Goal: Information Seeking & Learning: Learn about a topic

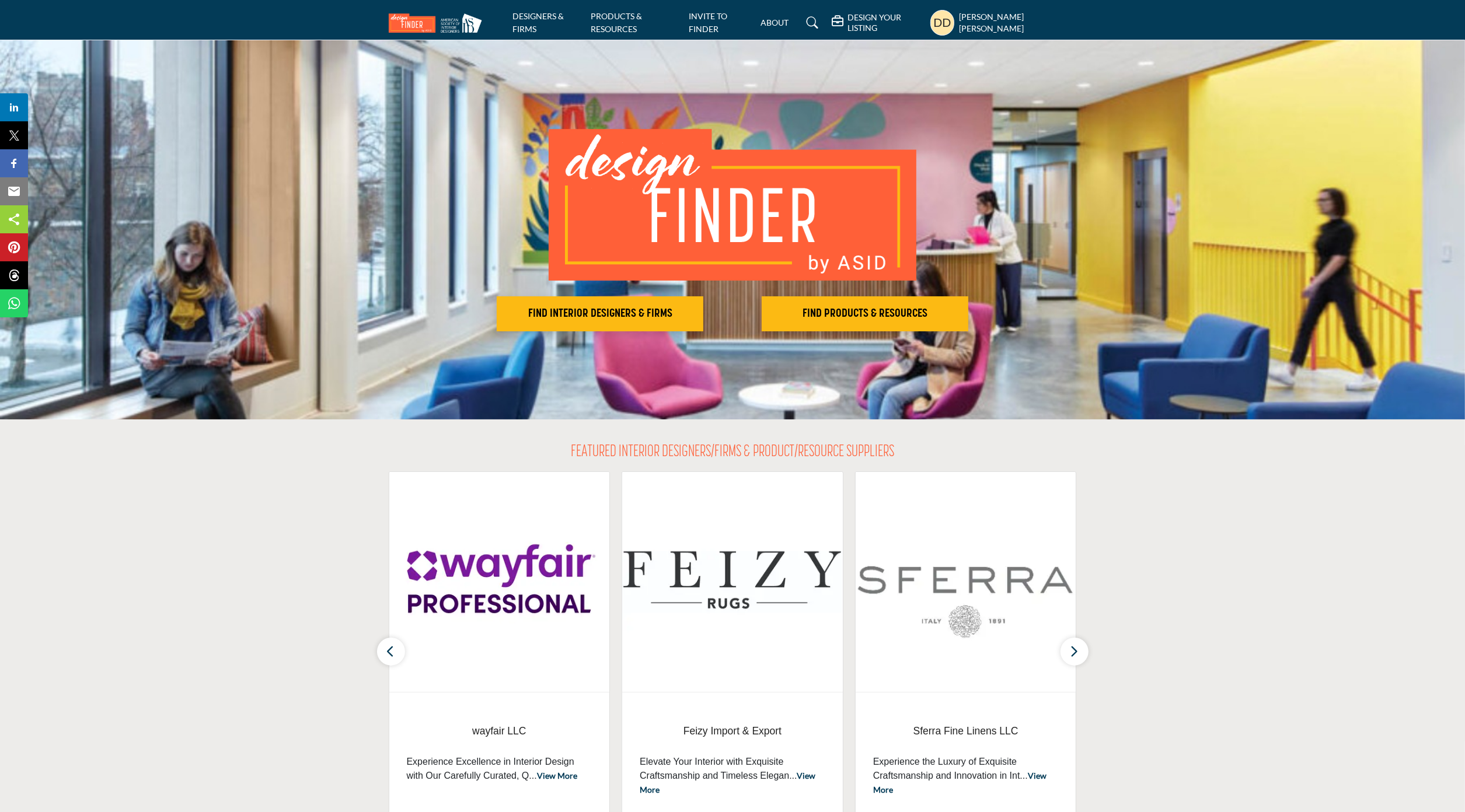
click at [404, 27] on img at bounding box center [439, 23] width 99 height 20
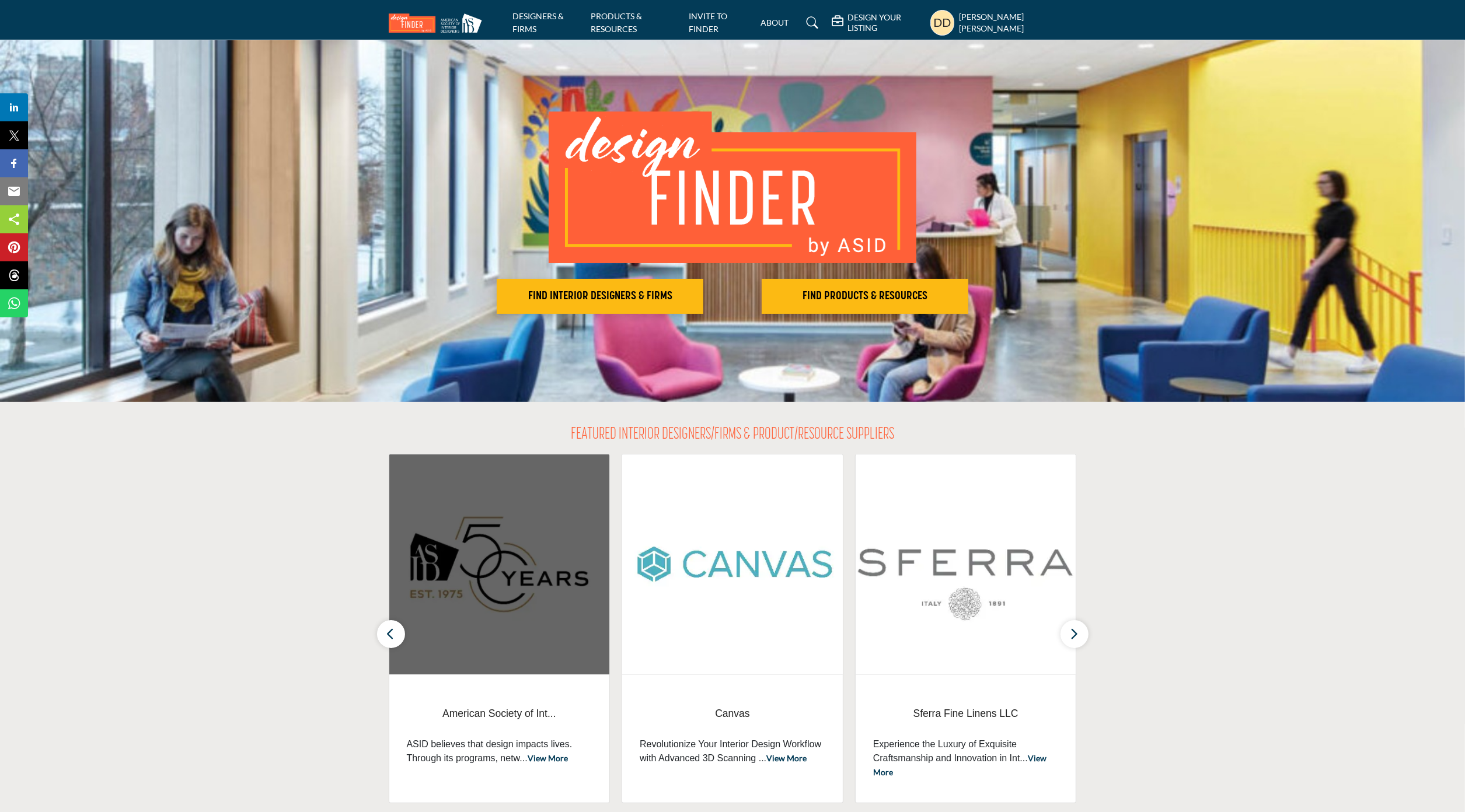
scroll to position [21, 0]
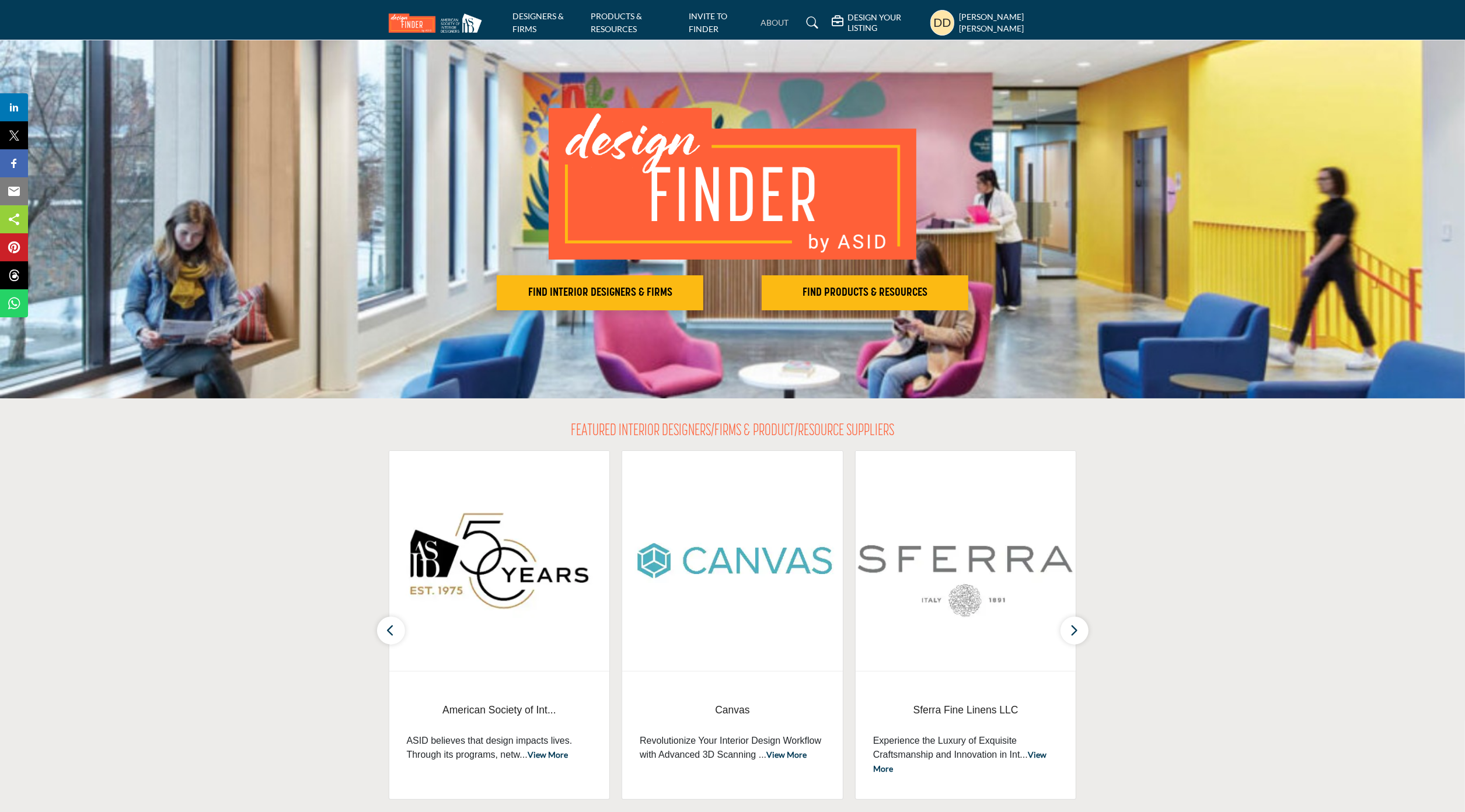
click at [789, 20] on link "ABOUT" at bounding box center [774, 22] width 28 height 10
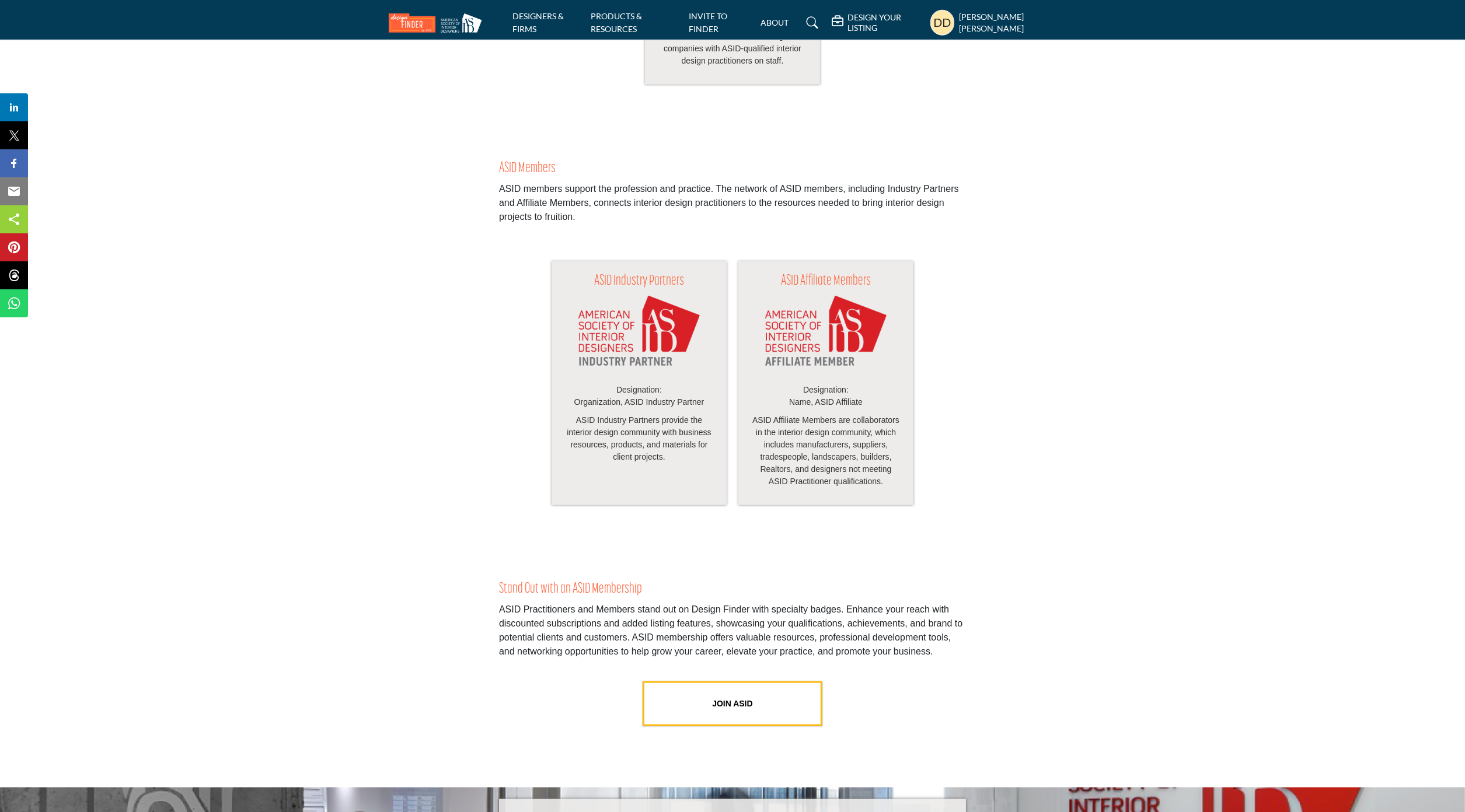
scroll to position [1694, 0]
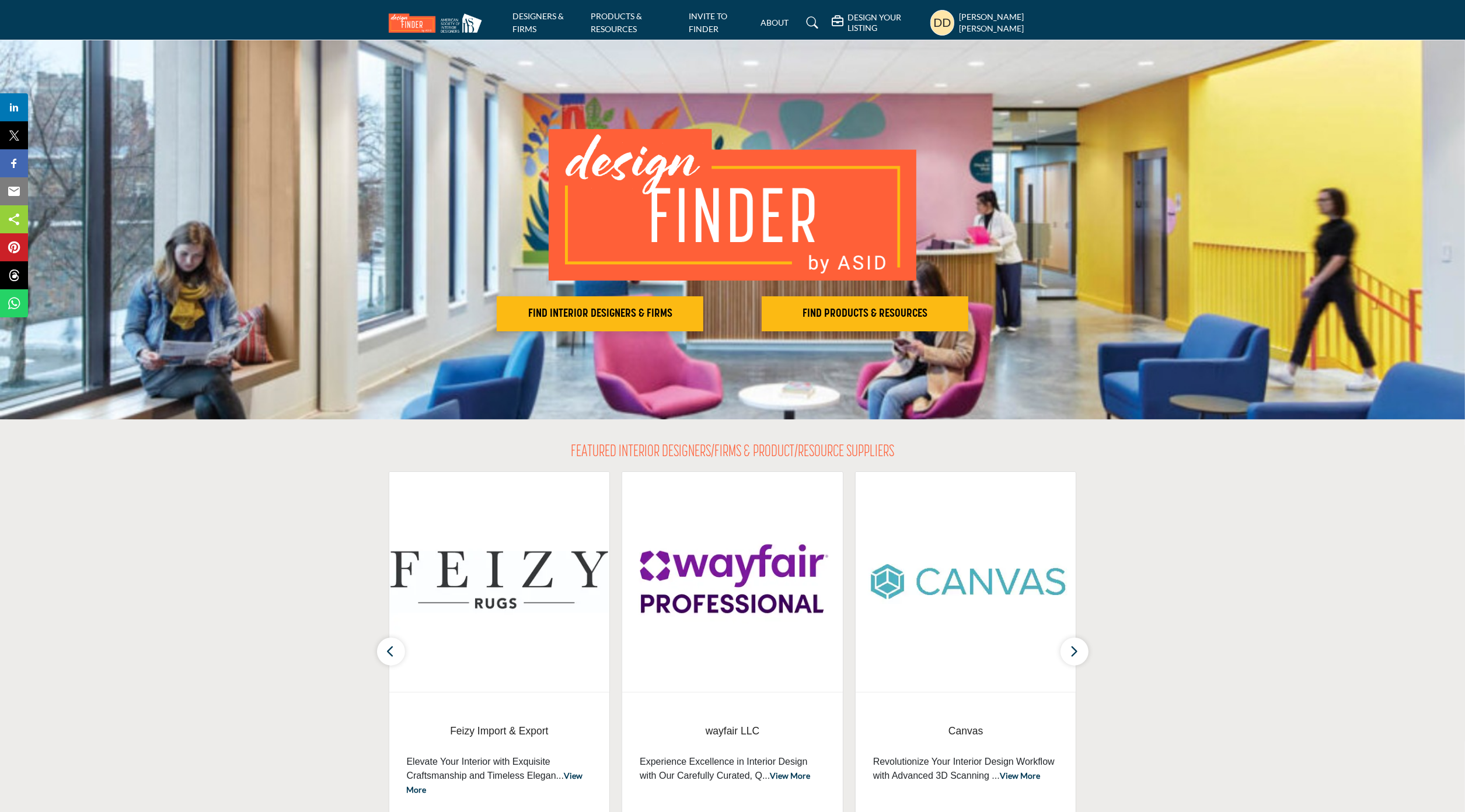
click at [789, 28] on li "ABOUT" at bounding box center [774, 23] width 28 height 13
click at [789, 21] on link "ABOUT" at bounding box center [774, 22] width 28 height 10
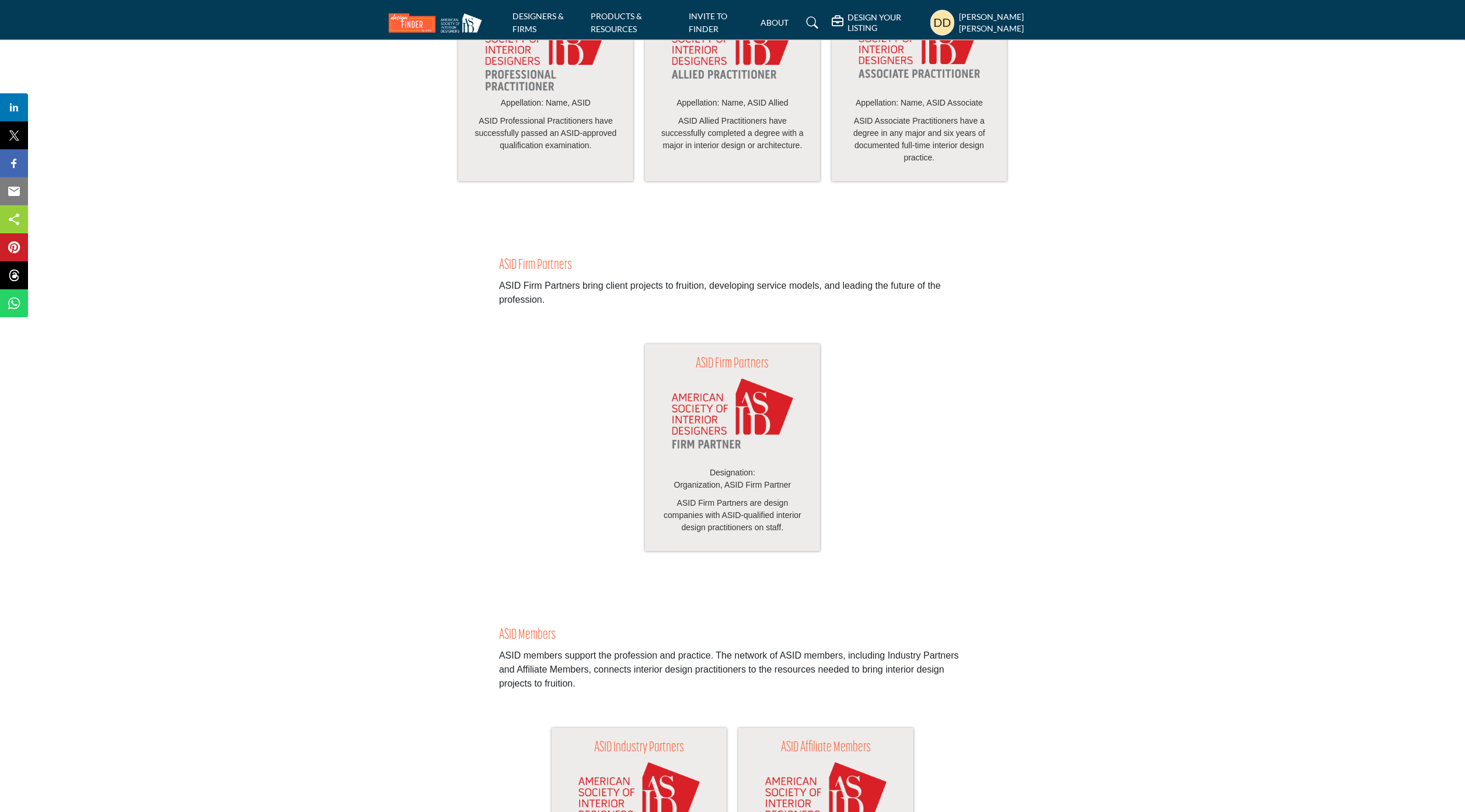
scroll to position [1231, 0]
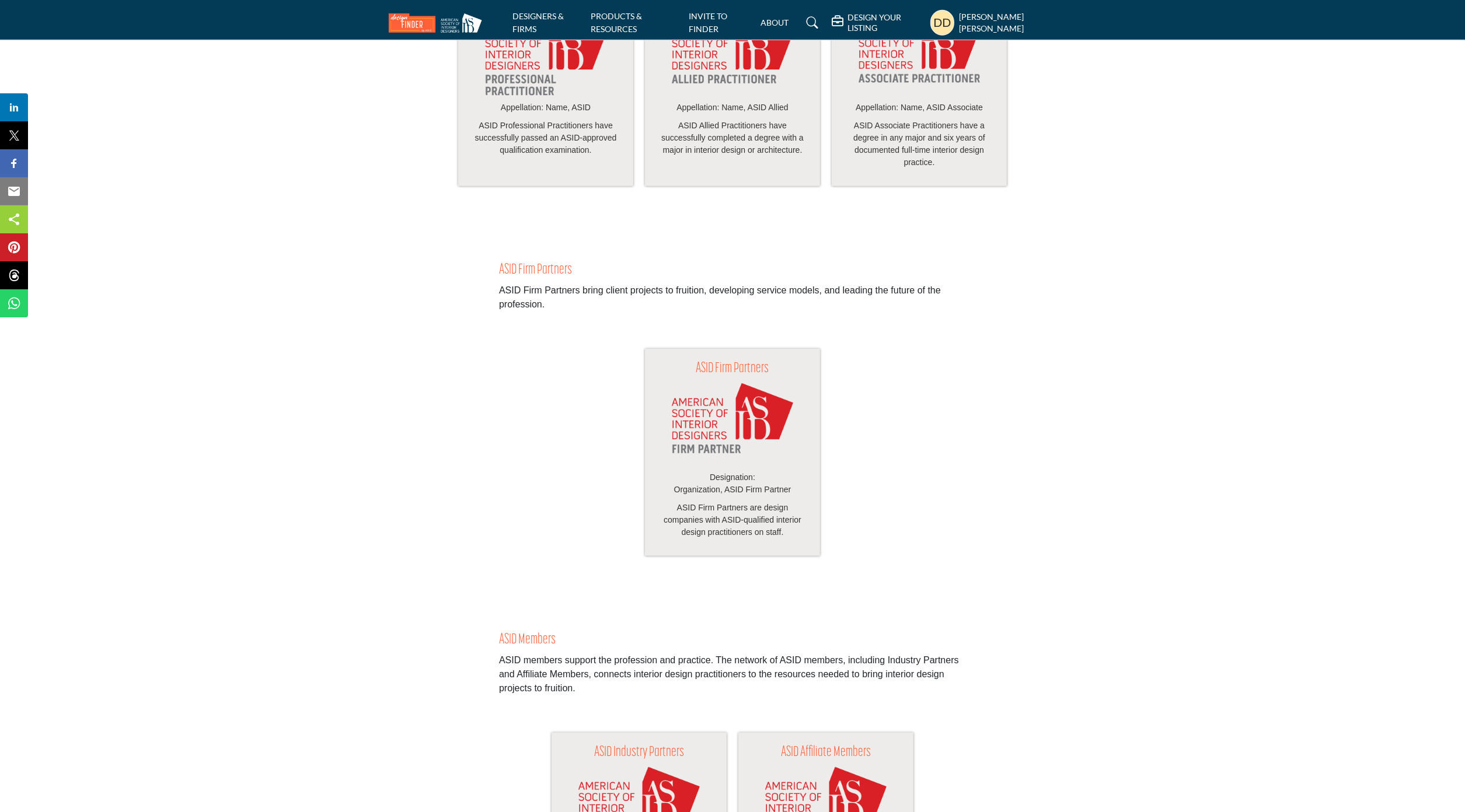
click at [708, 428] on img at bounding box center [732, 424] width 121 height 82
click at [567, 279] on h3 "ASID Firm Partners" at bounding box center [732, 270] width 467 height 17
click at [718, 466] on img at bounding box center [732, 424] width 121 height 82
